Goal: Task Accomplishment & Management: Use online tool/utility

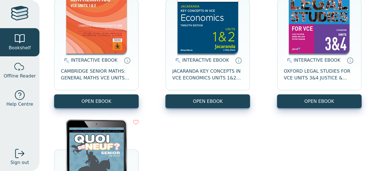
scroll to position [110, 0]
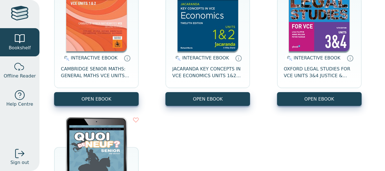
click at [209, 74] on span "JACARANDA KEY CONCEPTS IN VCE ECONOMICS UNITS 1&2 12E LEARNON" at bounding box center [207, 73] width 71 height 14
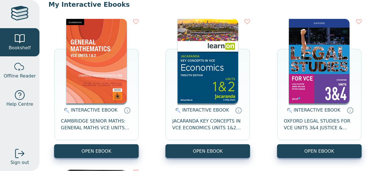
scroll to position [59, 0]
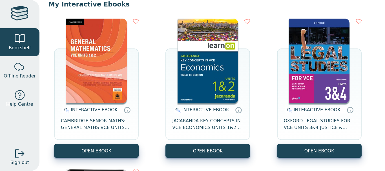
click at [222, 123] on span "JACARANDA KEY CONCEPTS IN VCE ECONOMICS UNITS 1&2 12E LEARNON" at bounding box center [207, 124] width 71 height 14
